Goal: Task Accomplishment & Management: Use online tool/utility

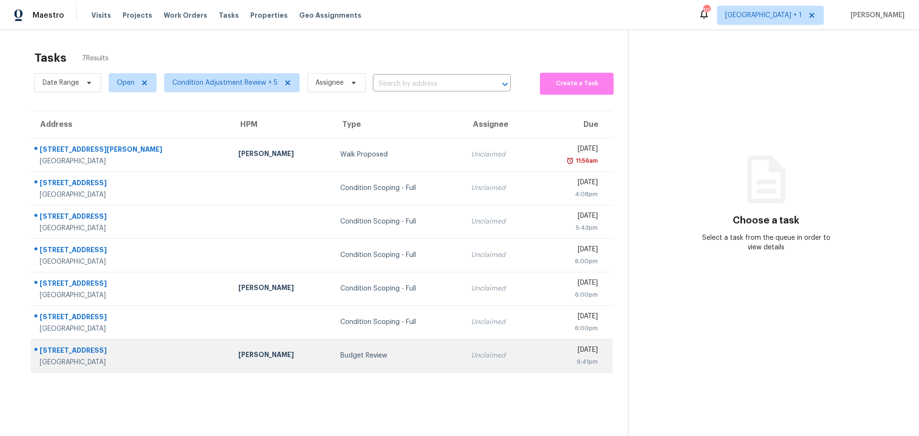
click at [156, 369] on td "5345 Tartan Hill Ave Las Vegas, NV, 89141" at bounding box center [131, 355] width 200 height 33
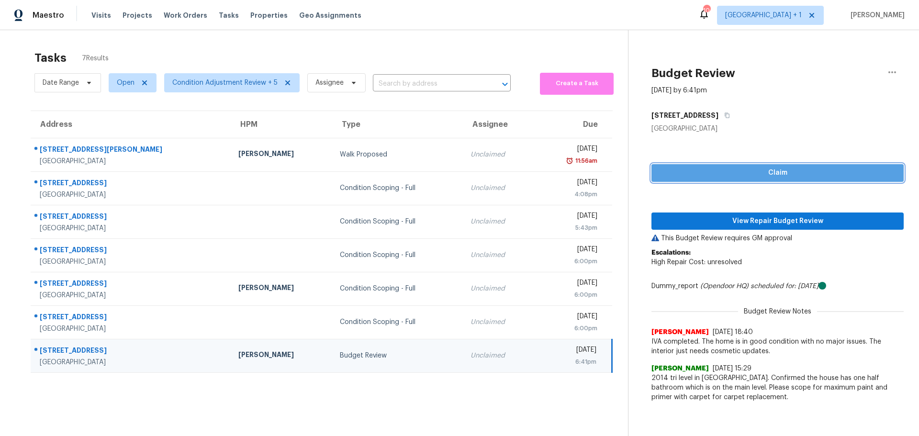
click at [714, 167] on span "Claim" at bounding box center [777, 173] width 237 height 12
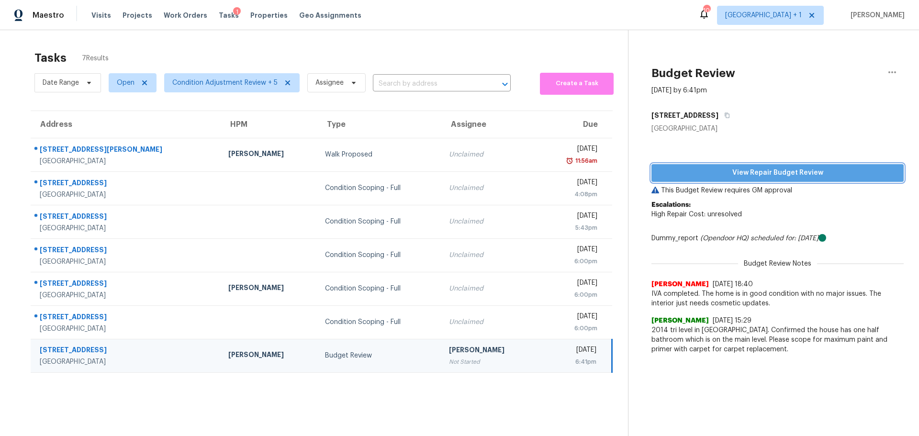
click at [787, 170] on span "View Repair Budget Review" at bounding box center [777, 173] width 237 height 12
